Goal: Find specific page/section: Find specific page/section

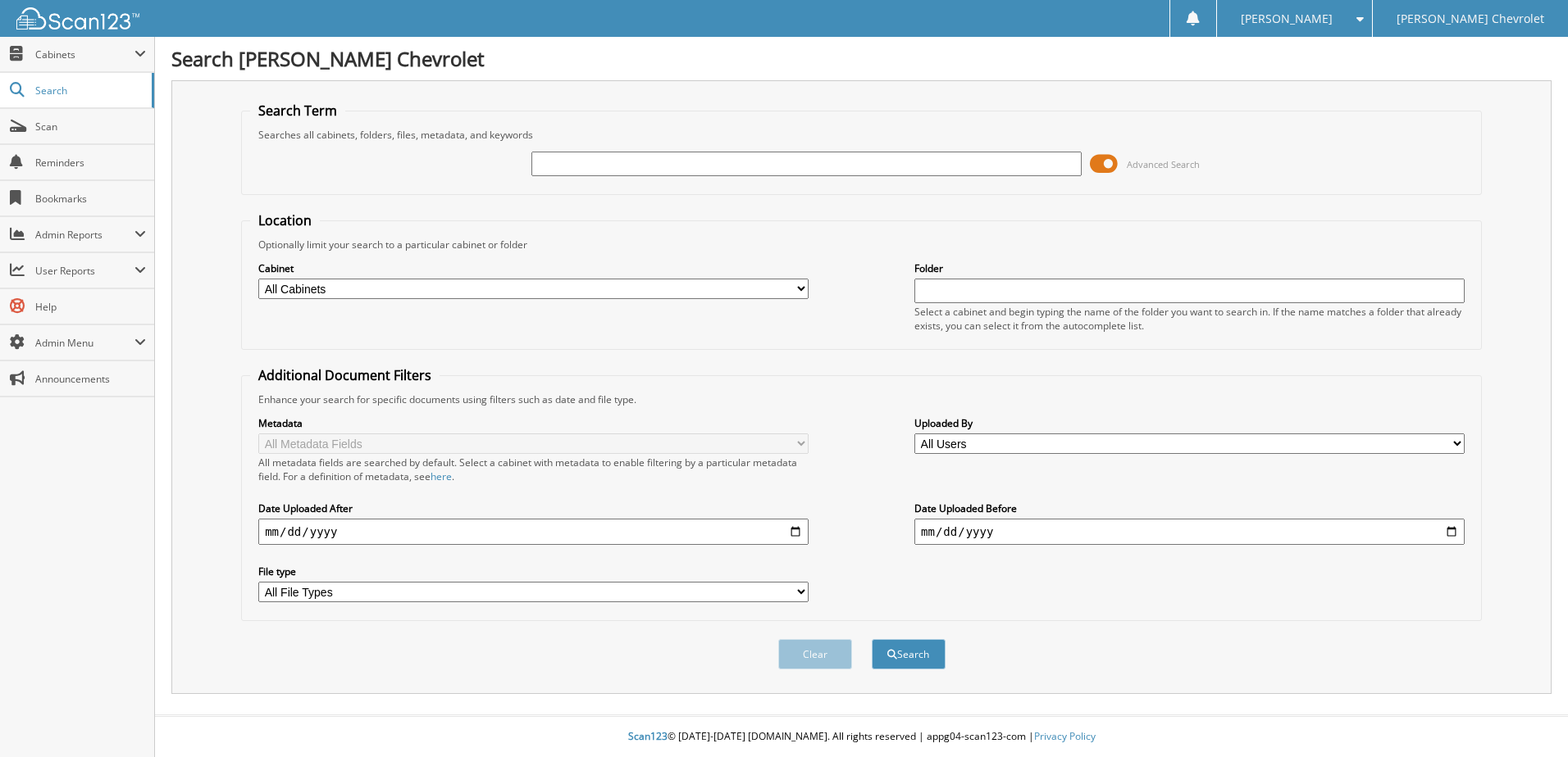
click at [699, 163] on input "text" at bounding box center [807, 164] width 550 height 25
type input "522854"
click at [872, 640] on button "Search" at bounding box center [909, 654] width 74 height 30
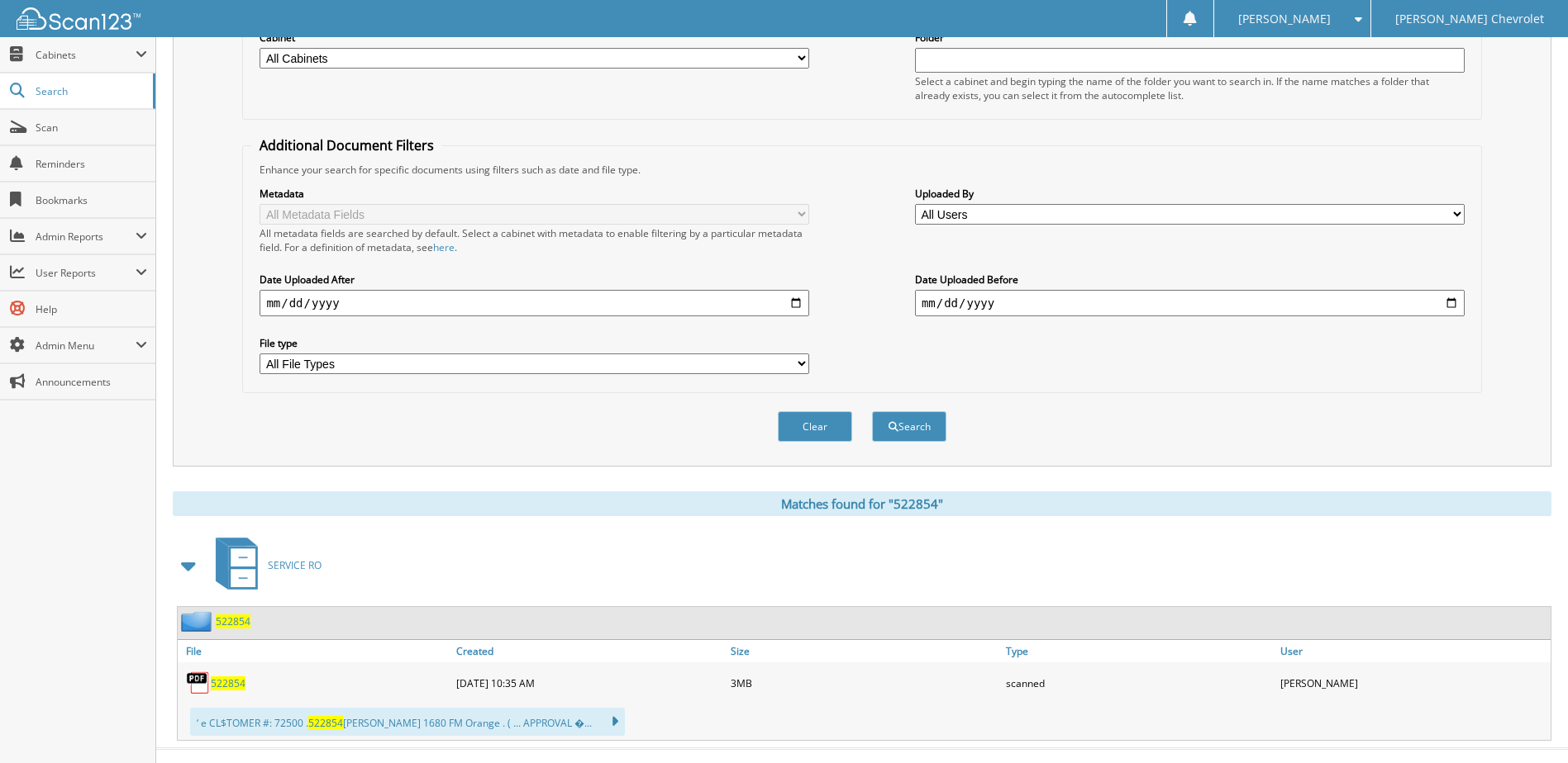
scroll to position [261, 0]
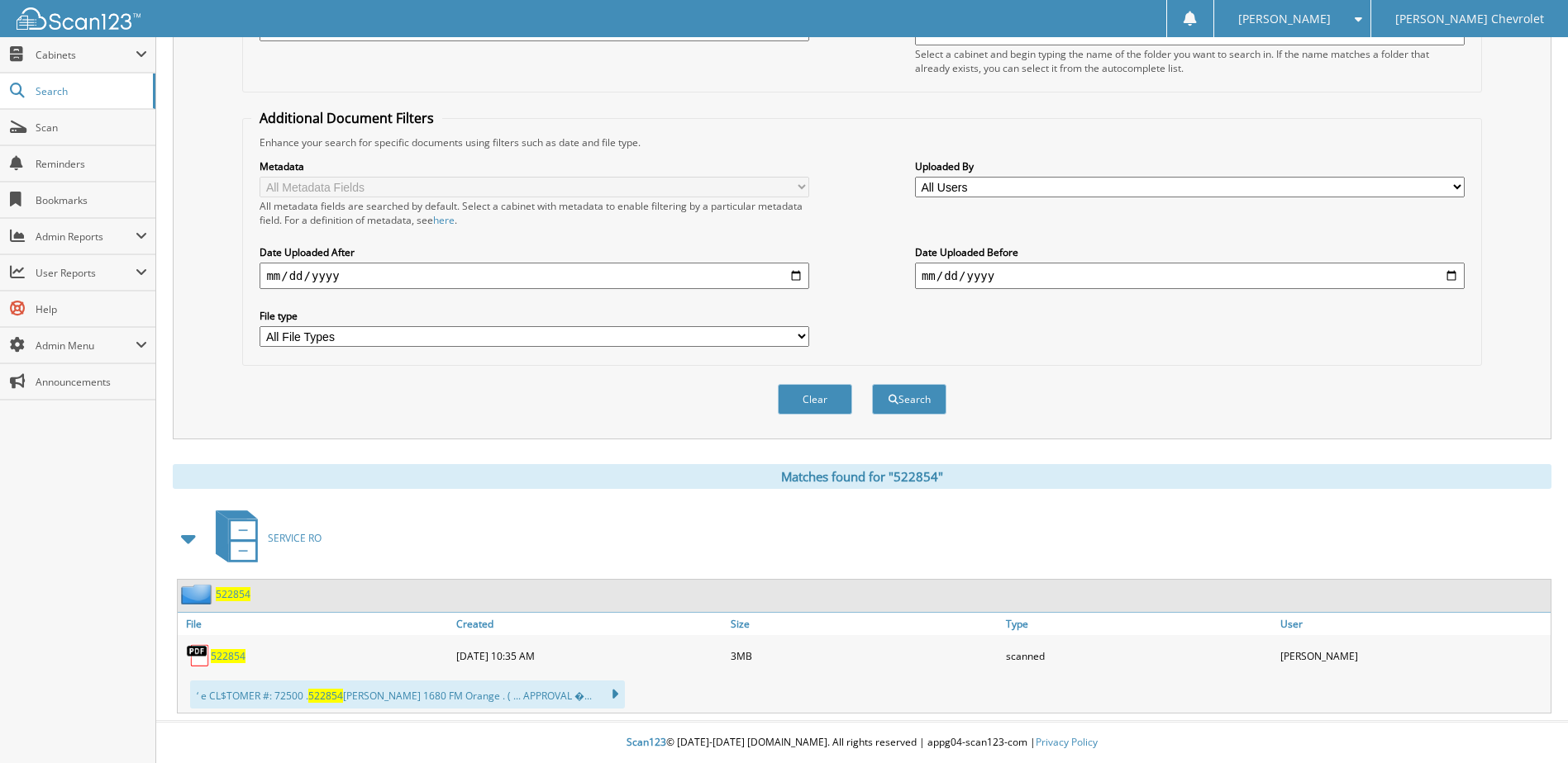
click at [226, 651] on span "522854" at bounding box center [228, 656] width 35 height 14
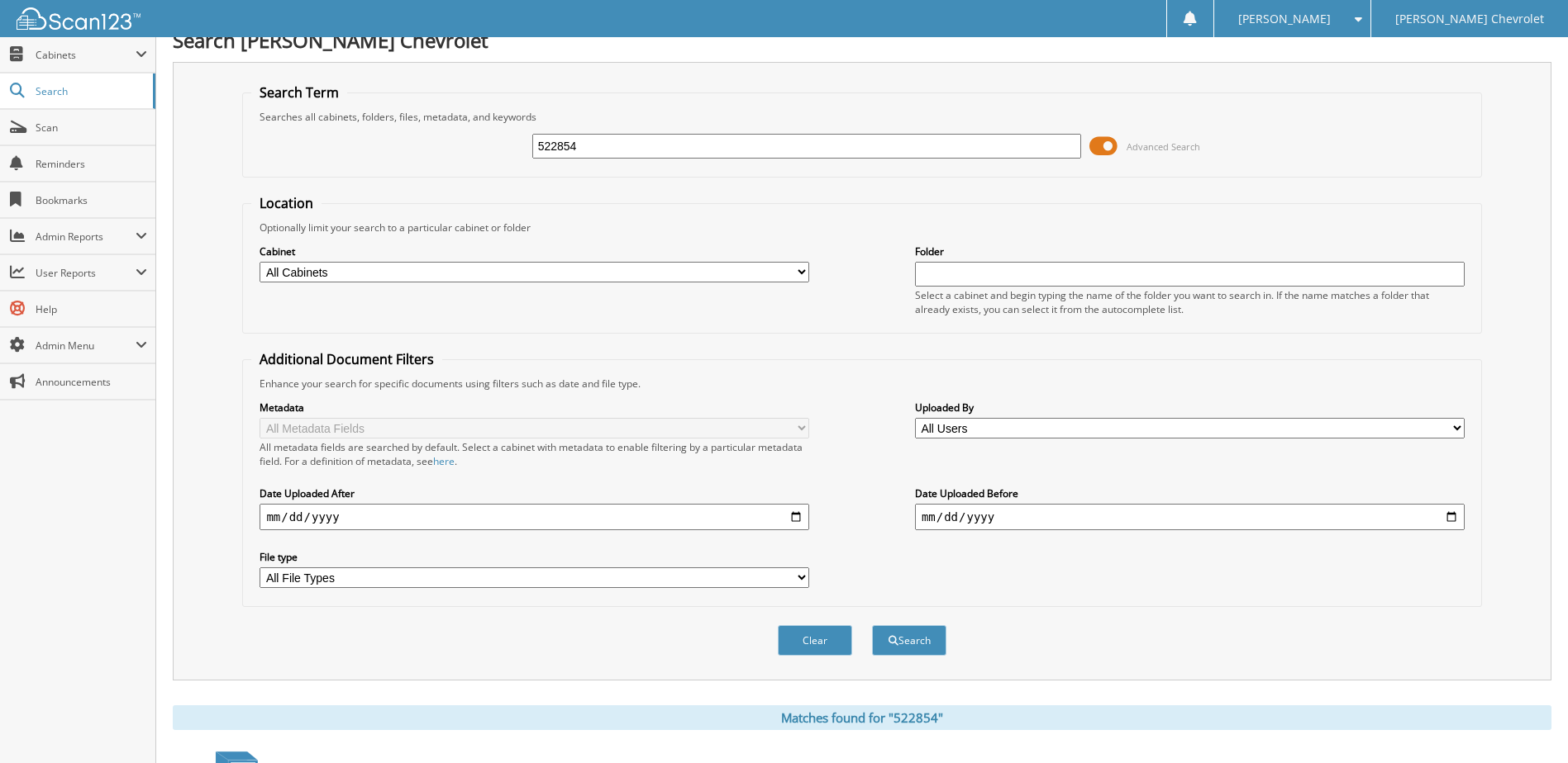
scroll to position [0, 0]
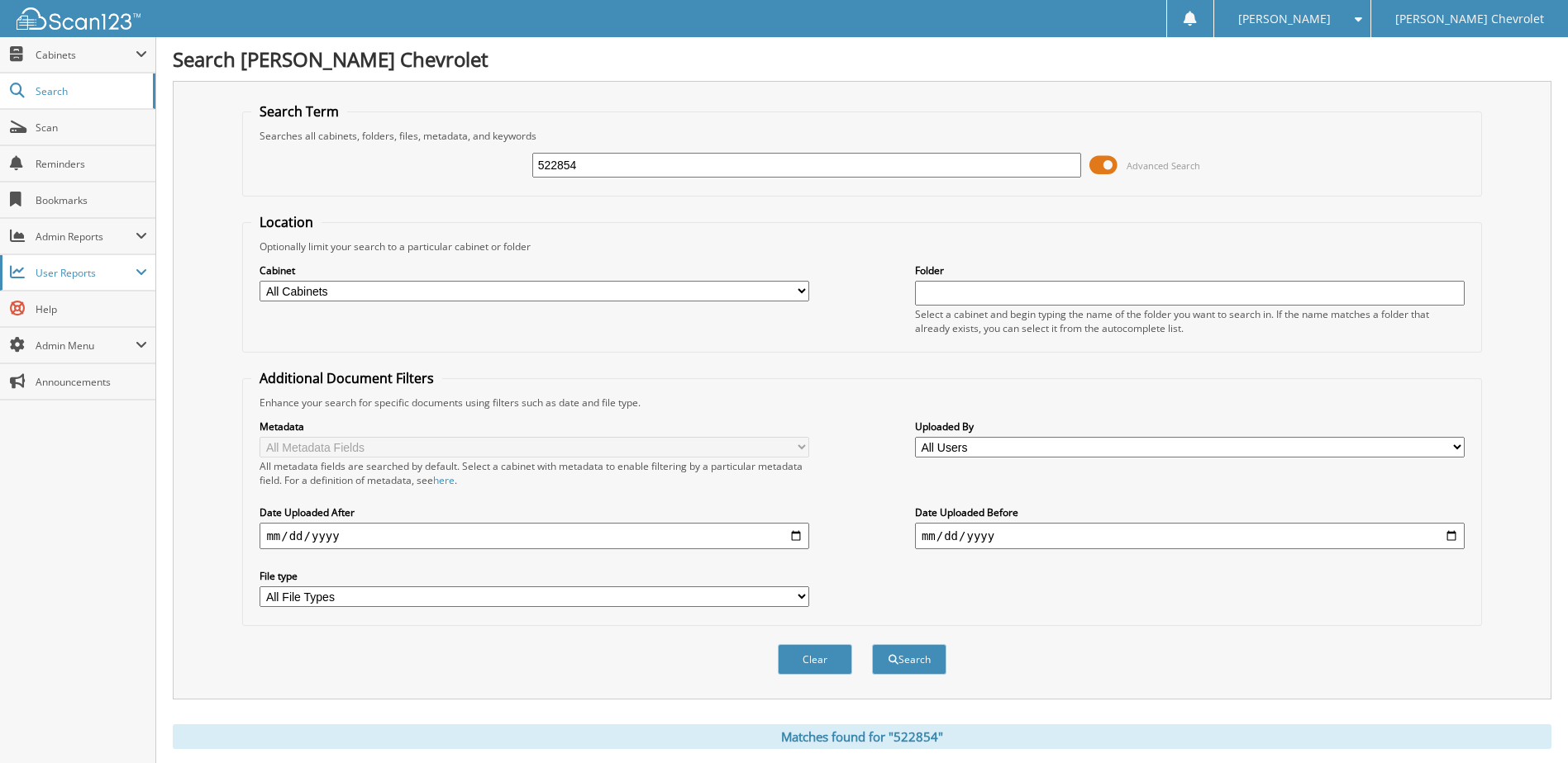
drag, startPoint x: 626, startPoint y: 169, endPoint x: 141, endPoint y: 275, distance: 496.4
click at [141, 275] on body "[PERSON_NAME] Settings Logout [PERSON_NAME] Chevrolet Close Cabinets My Company…" at bounding box center [784, 512] width 1568 height 1024
type input "523305"
click at [872, 645] on button "Search" at bounding box center [909, 659] width 75 height 30
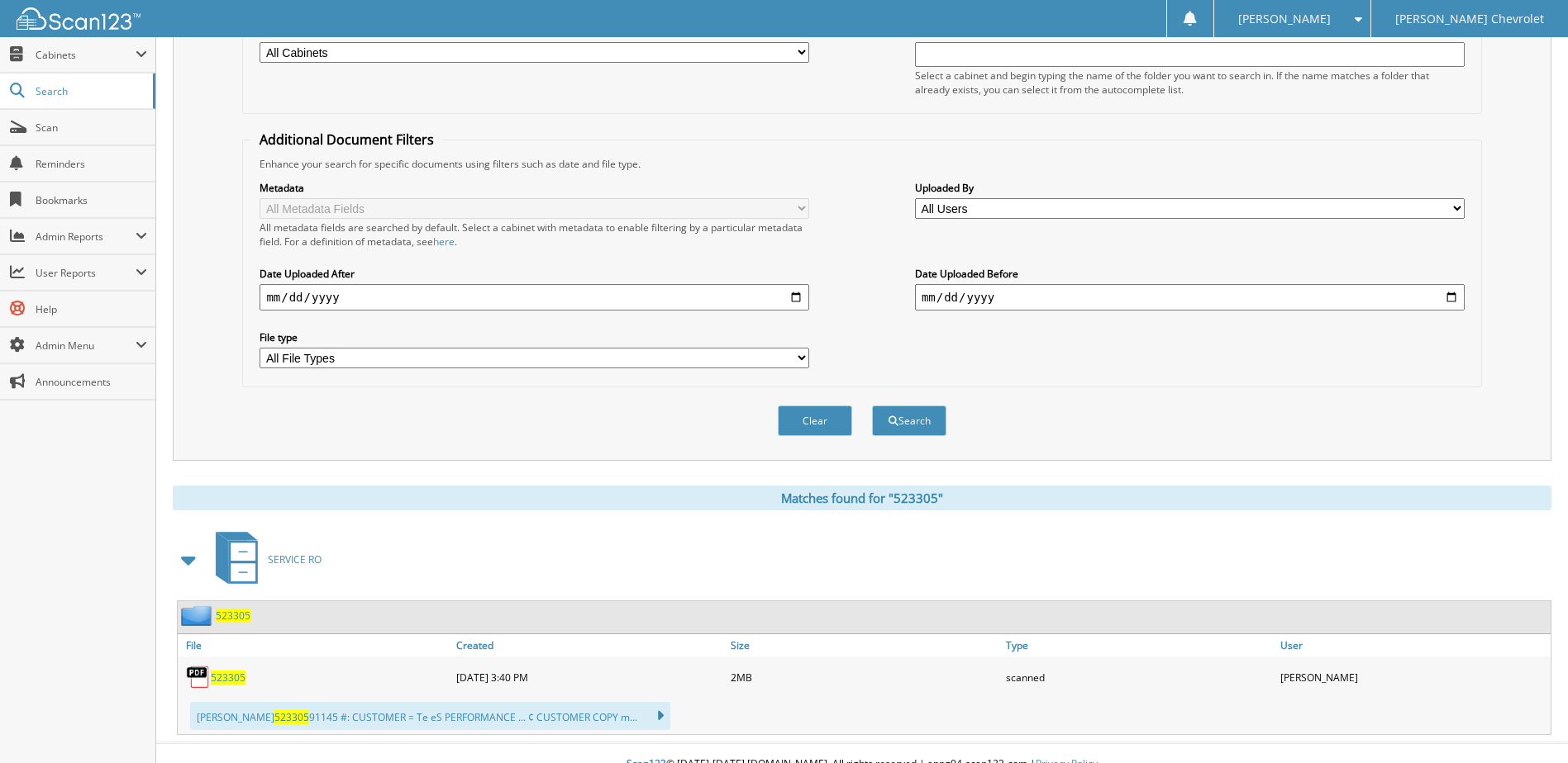
scroll to position [261, 0]
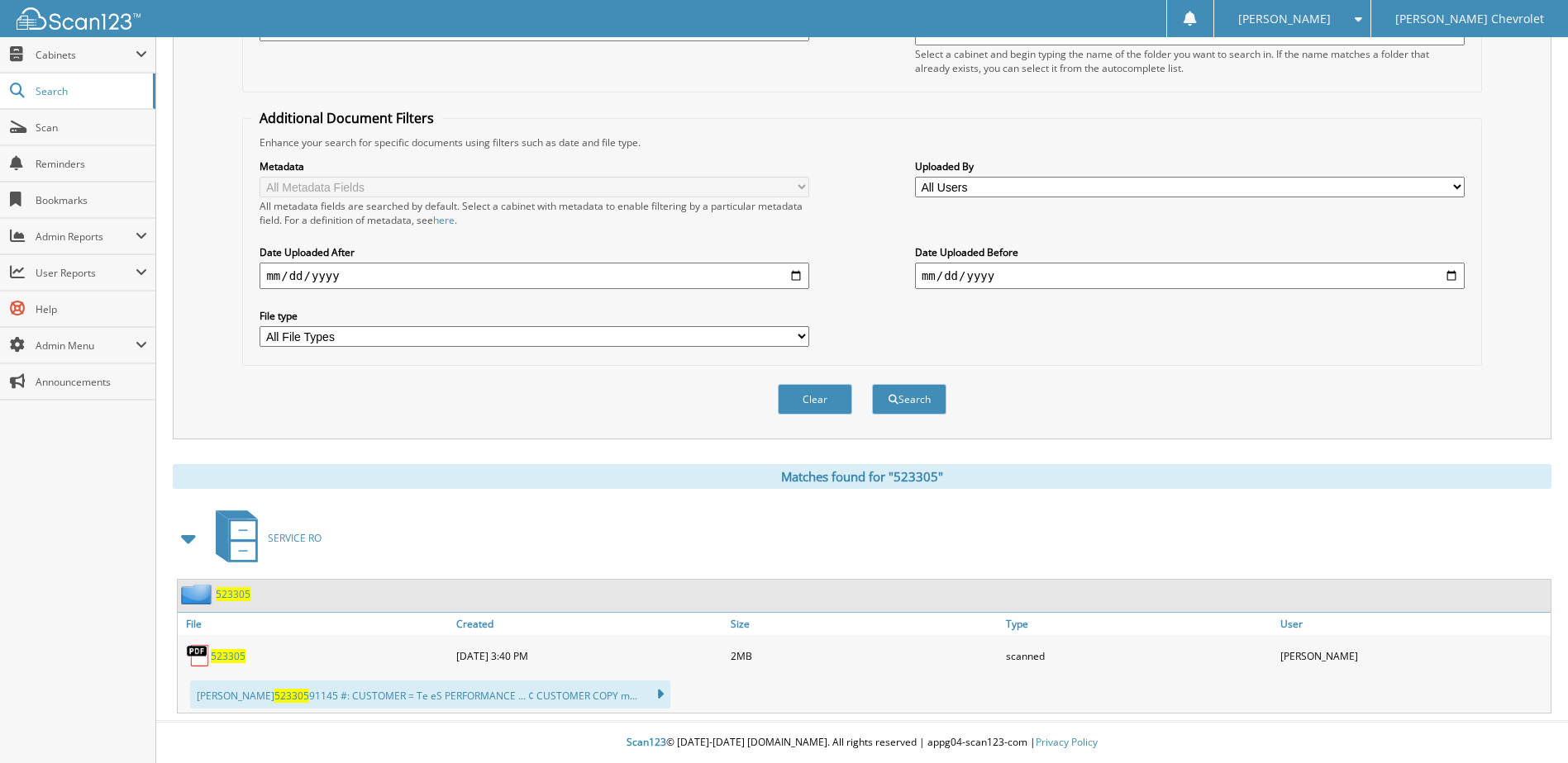
click at [232, 657] on span "523305" at bounding box center [228, 656] width 35 height 14
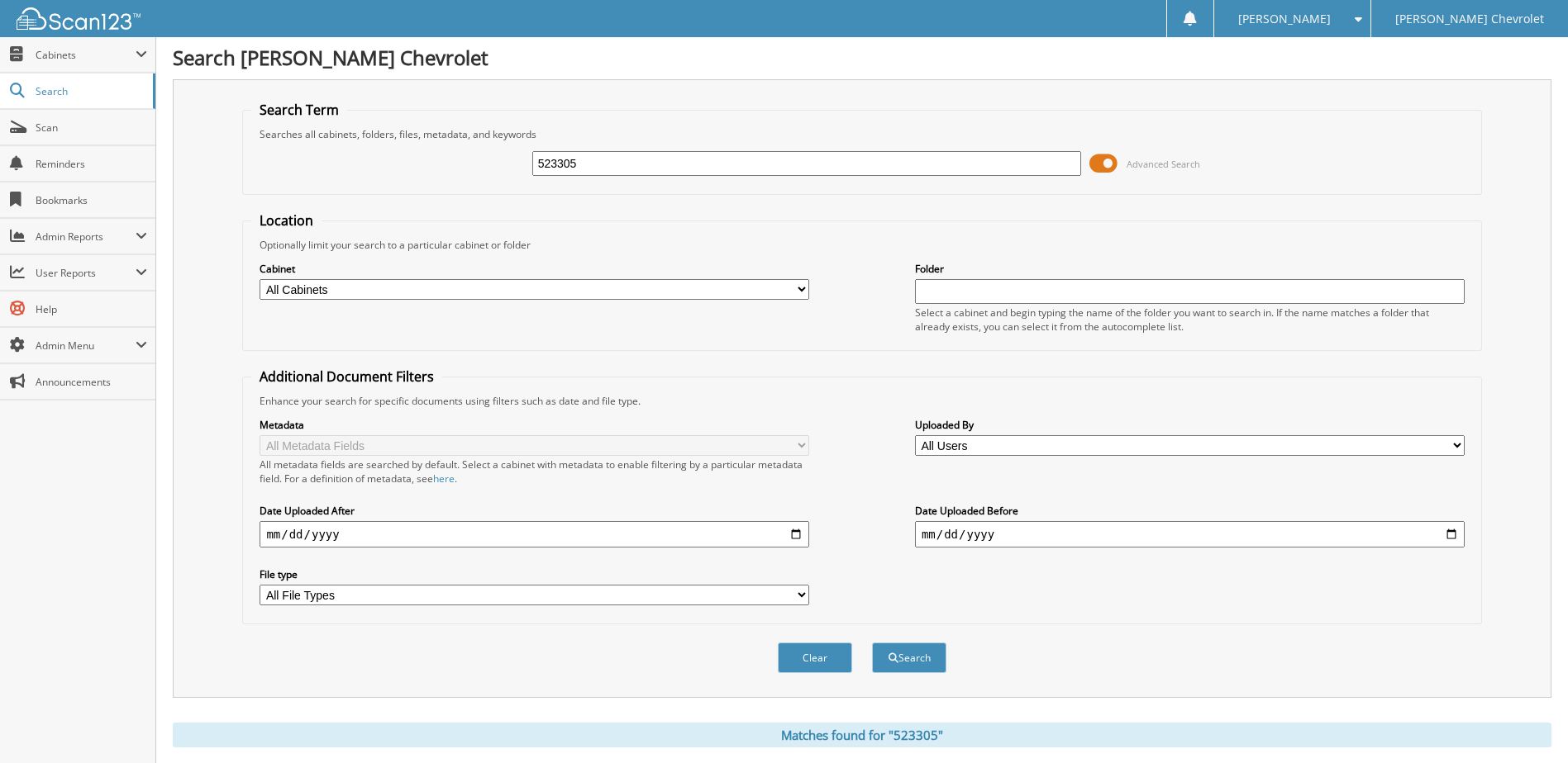
scroll to position [0, 0]
drag, startPoint x: 609, startPoint y: 167, endPoint x: 429, endPoint y: 206, distance: 184.2
click at [429, 206] on form "Search Term Searches all cabinets, folders, files, metadata, and keywords 52330…" at bounding box center [861, 398] width 1239 height 591
type input "523173"
click at [872, 645] on button "Search" at bounding box center [909, 659] width 75 height 30
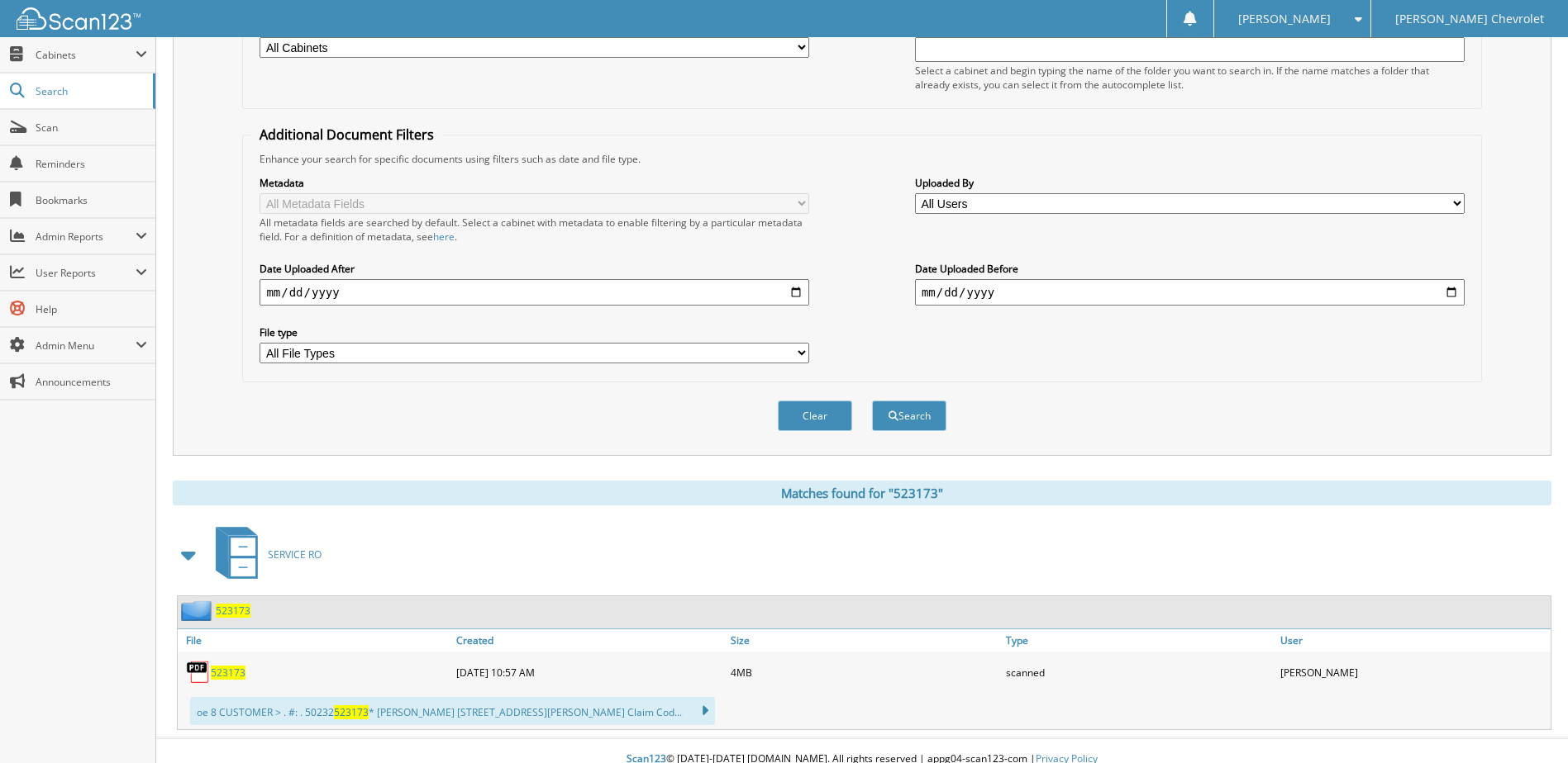
scroll to position [261, 0]
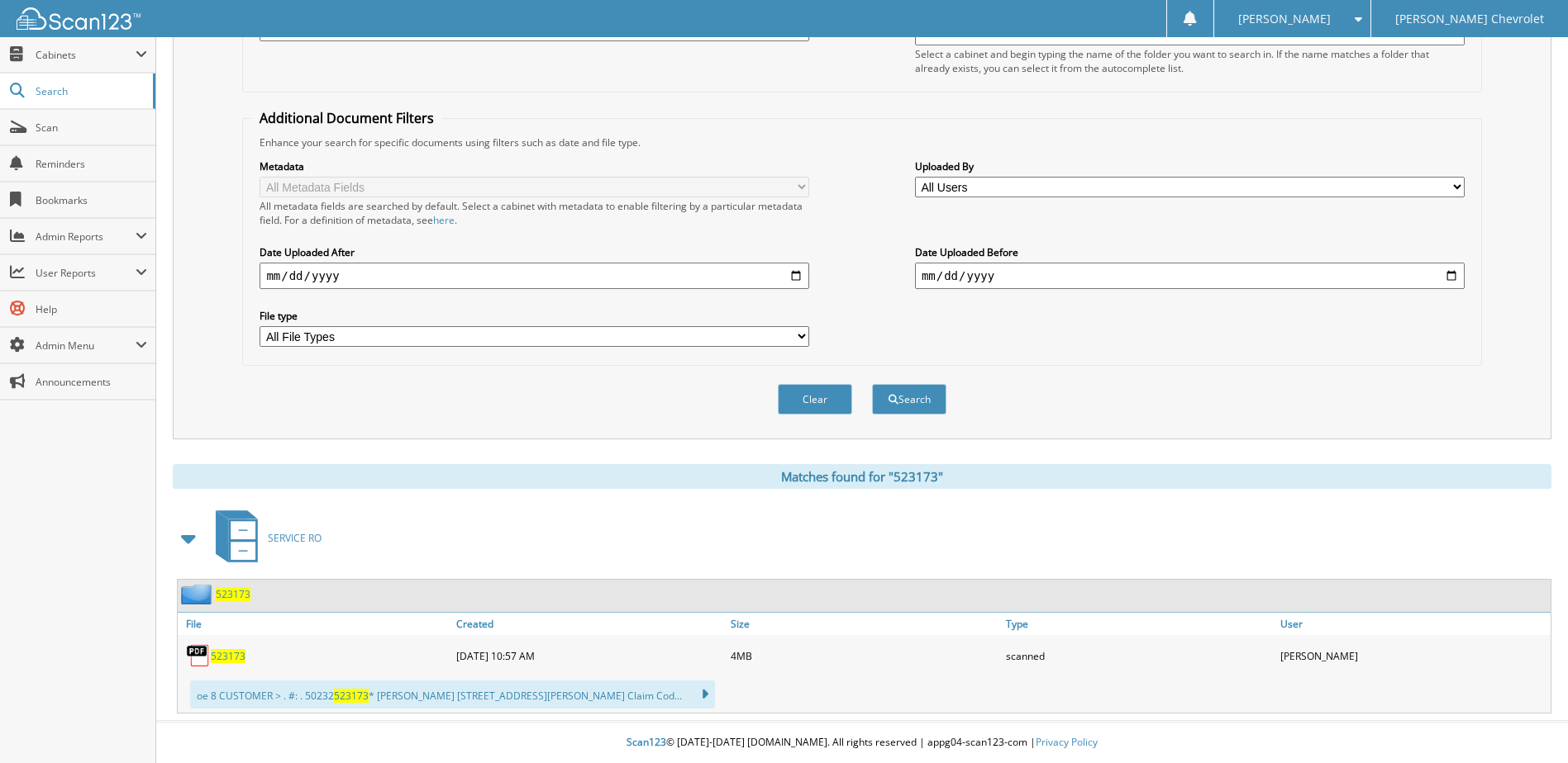
click at [228, 658] on span "523173" at bounding box center [228, 656] width 35 height 14
